Goal: Complete application form

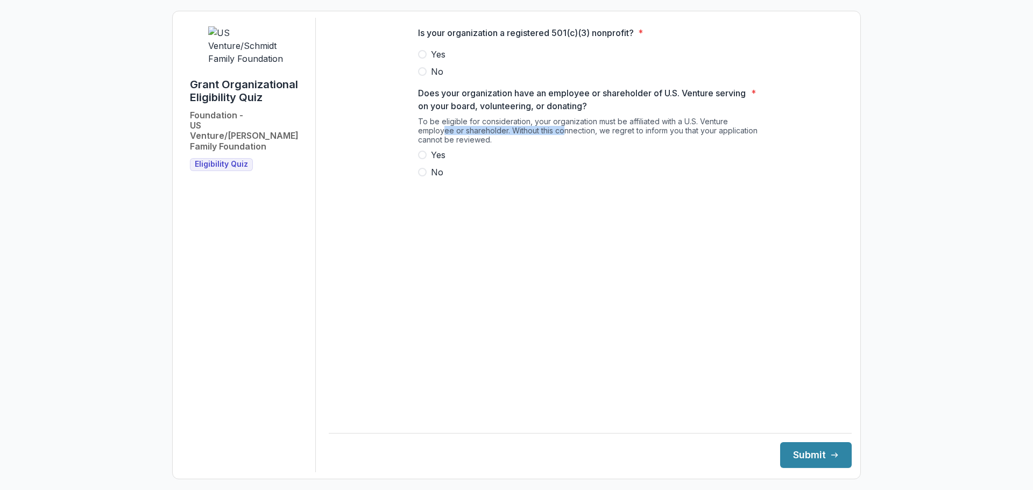
drag, startPoint x: 445, startPoint y: 136, endPoint x: 564, endPoint y: 135, distance: 119.0
click at [563, 135] on div "To be eligible for consideration, your organization must be affiliated with a U…" at bounding box center [590, 133] width 344 height 32
click at [596, 112] on p "Does your organization have an employee or shareholder of U.S. Venture serving …" at bounding box center [582, 100] width 329 height 26
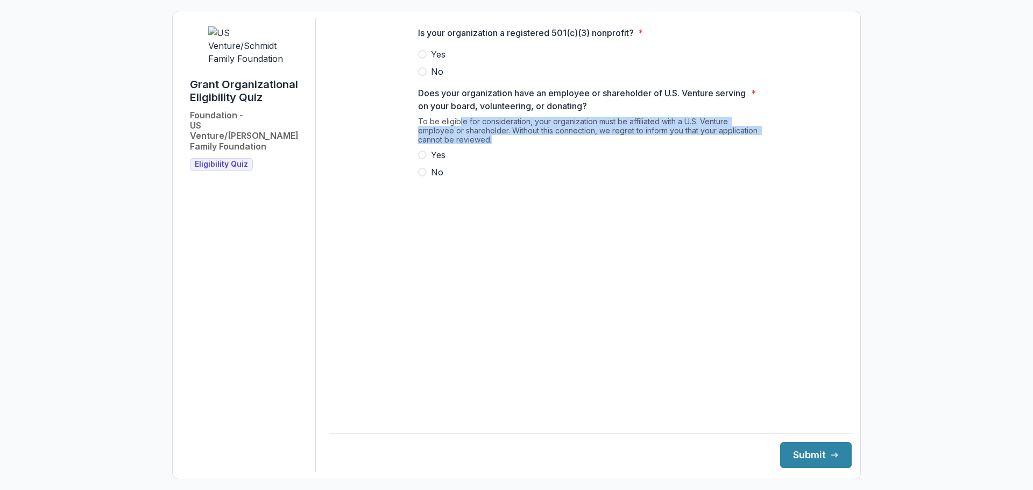
drag, startPoint x: 459, startPoint y: 130, endPoint x: 621, endPoint y: 146, distance: 162.3
click at [621, 146] on div "To be eligible for consideration, your organization must be affiliated with a U…" at bounding box center [590, 133] width 344 height 32
click at [623, 129] on div "To be eligible for consideration, your organization must be affiliated with a U…" at bounding box center [590, 133] width 344 height 32
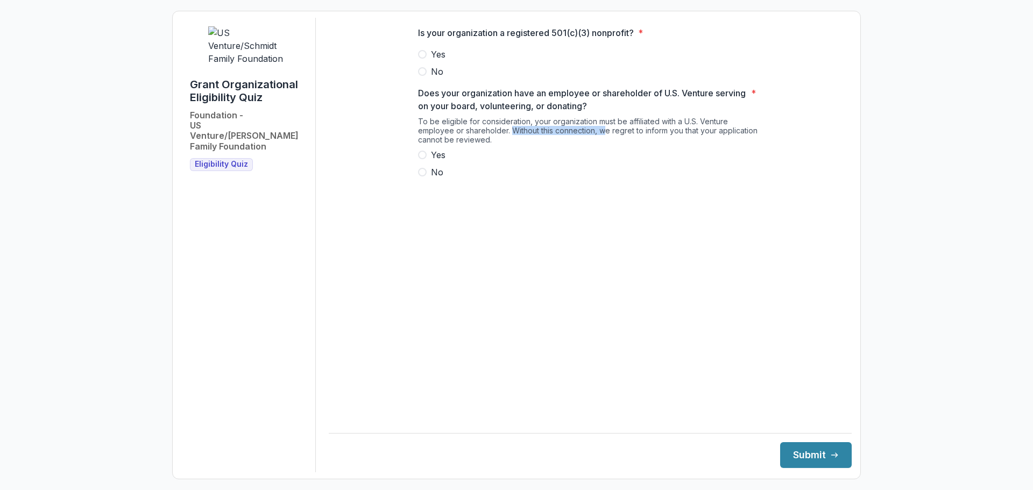
drag, startPoint x: 527, startPoint y: 137, endPoint x: 606, endPoint y: 137, distance: 78.6
click at [606, 137] on div "To be eligible for consideration, your organization must be affiliated with a U…" at bounding box center [590, 133] width 344 height 32
click at [640, 139] on div "To be eligible for consideration, your organization must be affiliated with a U…" at bounding box center [590, 133] width 344 height 32
click at [421, 159] on span at bounding box center [422, 155] width 9 height 9
click at [421, 59] on span at bounding box center [422, 54] width 9 height 9
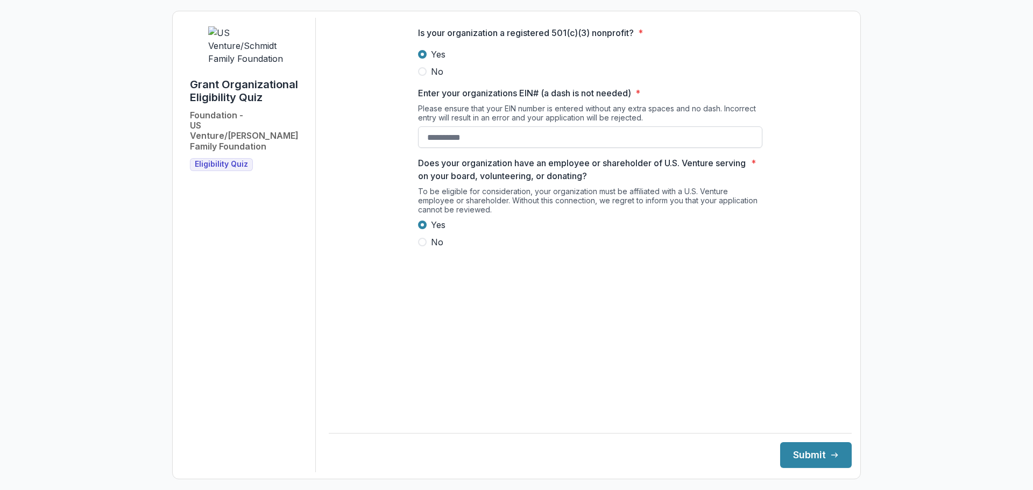
click at [503, 147] on input "Enter your organizations EIN# (a dash is not needed) *" at bounding box center [590, 137] width 344 height 22
type input "***"
